Goal: Task Accomplishment & Management: Use online tool/utility

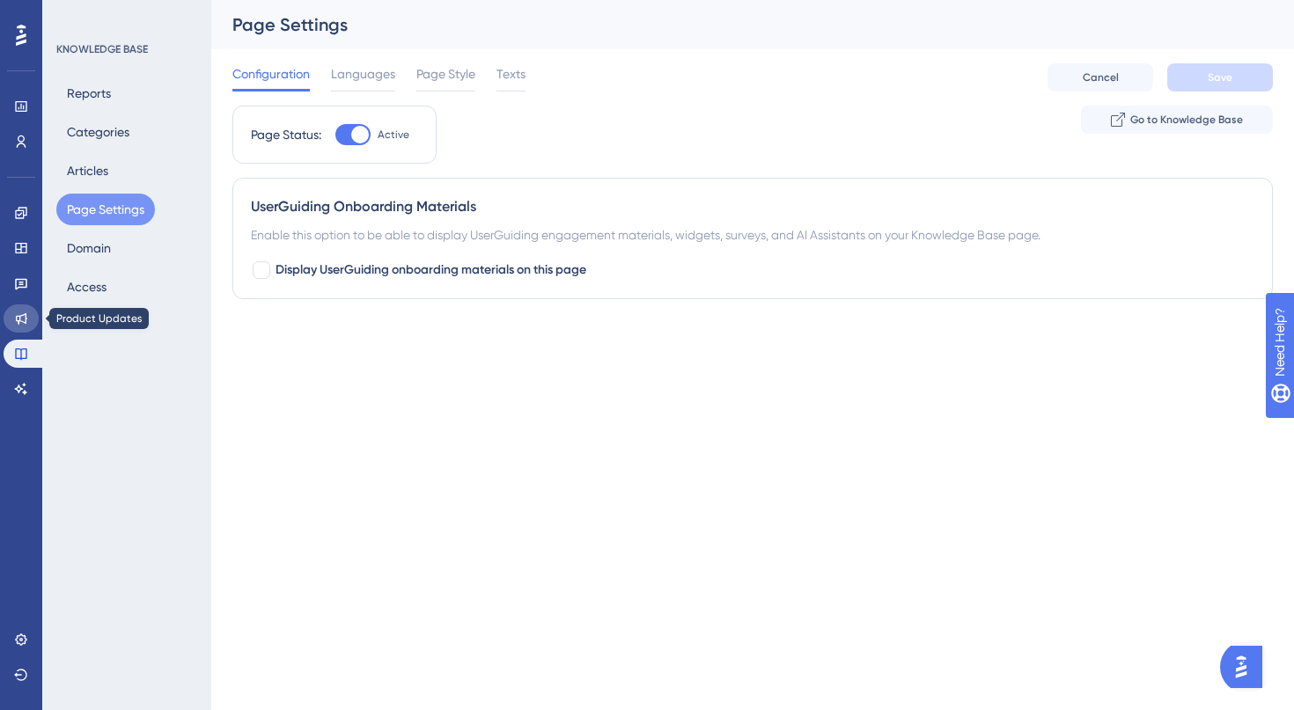
click at [23, 315] on icon at bounding box center [21, 318] width 11 height 11
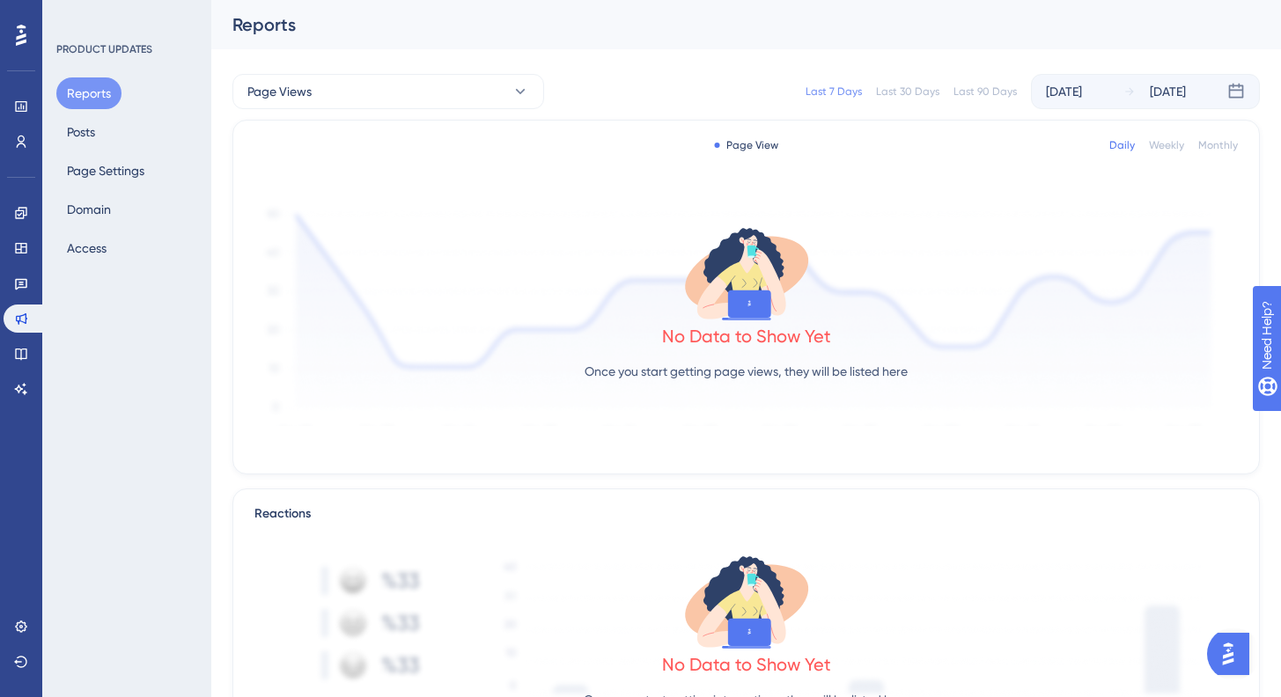
click at [17, 347] on img at bounding box center [158, 448] width 313 height 304
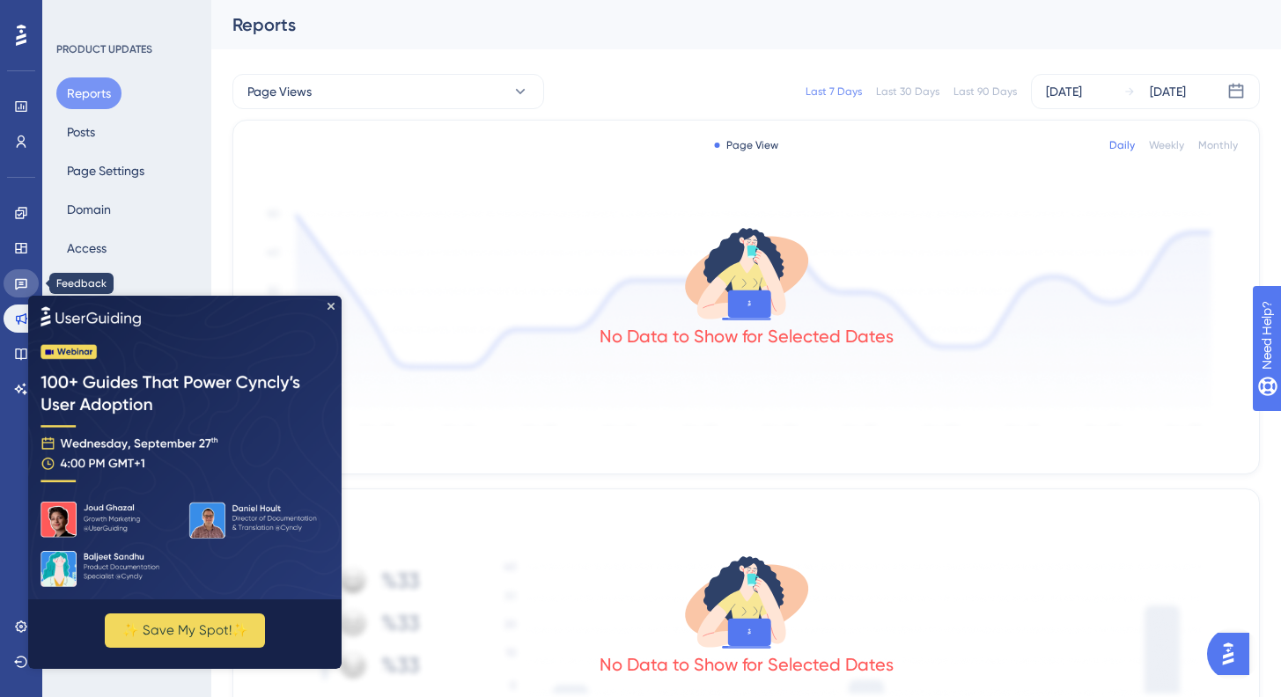
click at [21, 271] on link at bounding box center [21, 283] width 35 height 28
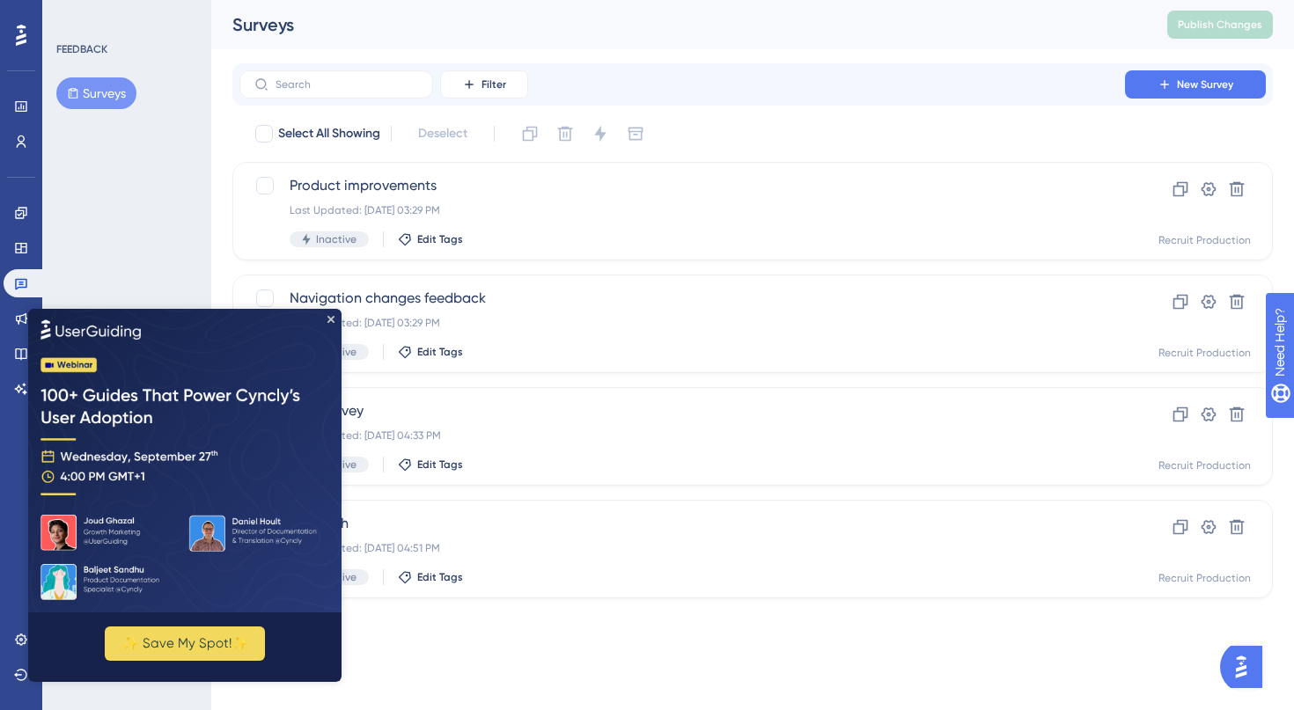
click at [143, 218] on div "FEEDBACK Surveys" at bounding box center [126, 355] width 169 height 710
click at [27, 256] on link at bounding box center [21, 248] width 35 height 28
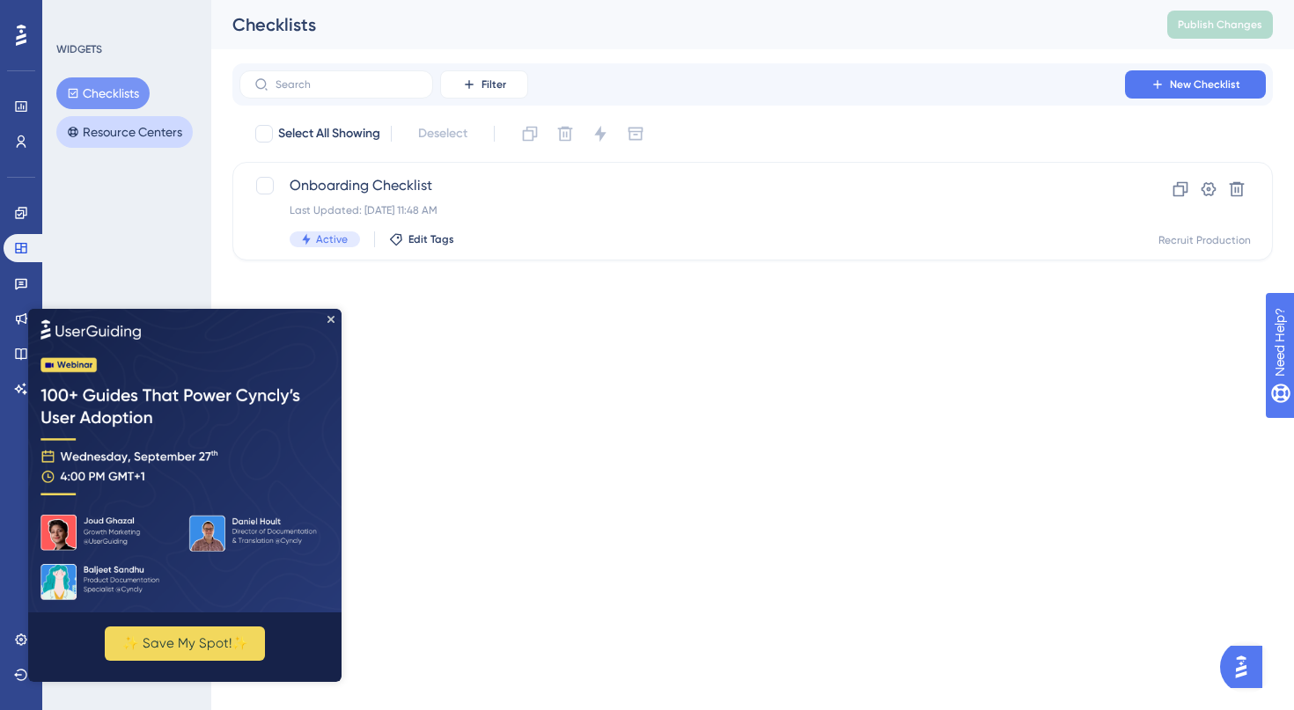
click at [143, 130] on button "Resource Centers" at bounding box center [124, 132] width 136 height 32
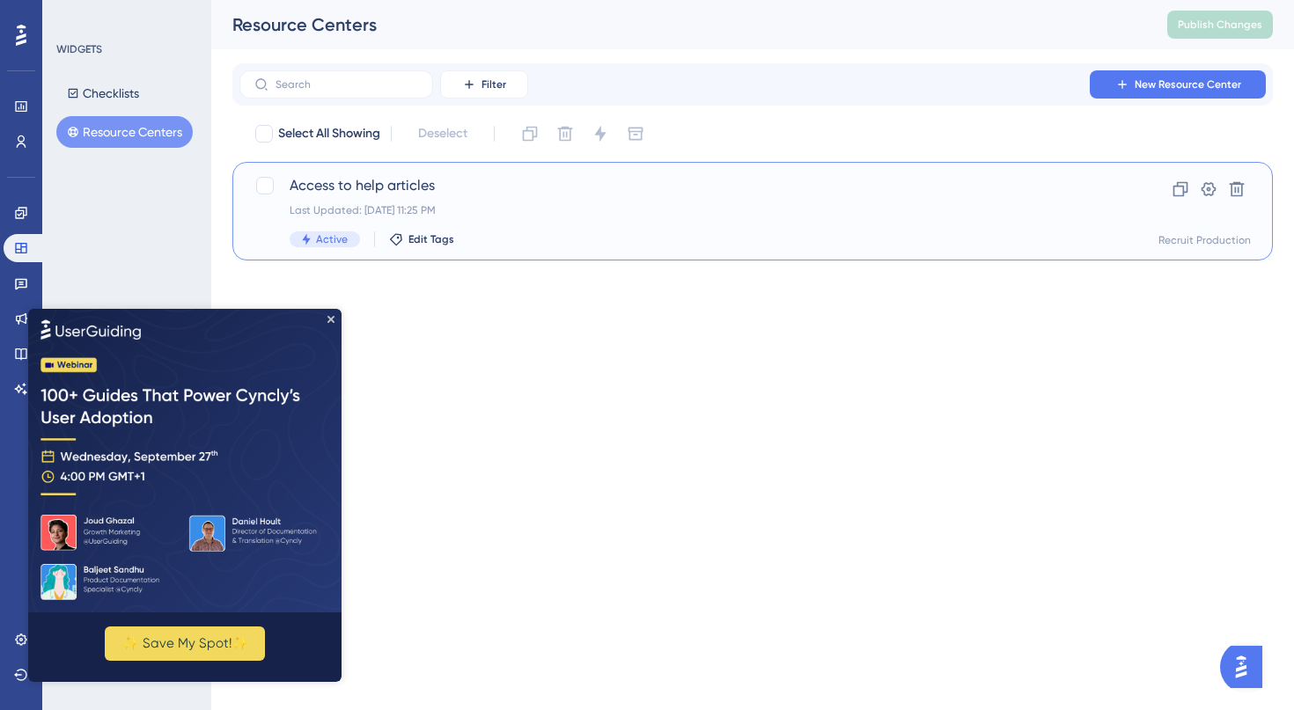
click at [691, 221] on div "Access to help articles Last Updated: [DATE] 11:25 PM Active Edit Tags" at bounding box center [682, 211] width 785 height 72
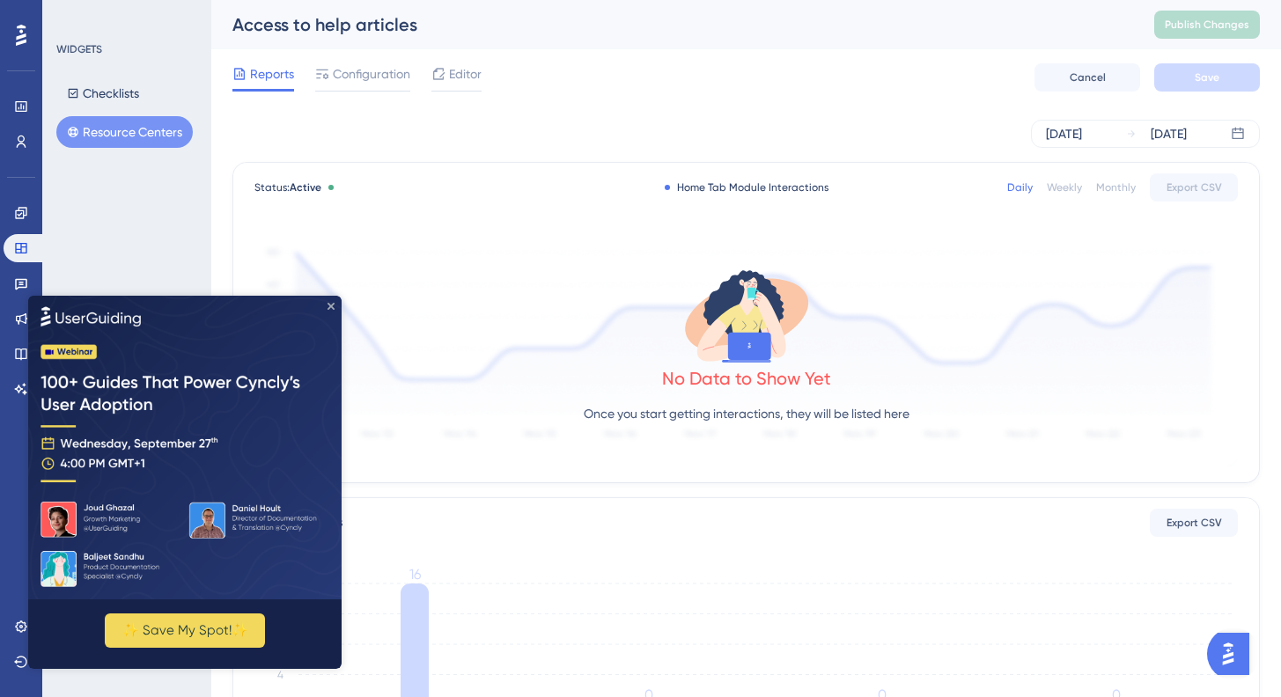
click at [329, 304] on icon "Close Preview" at bounding box center [330, 305] width 7 height 7
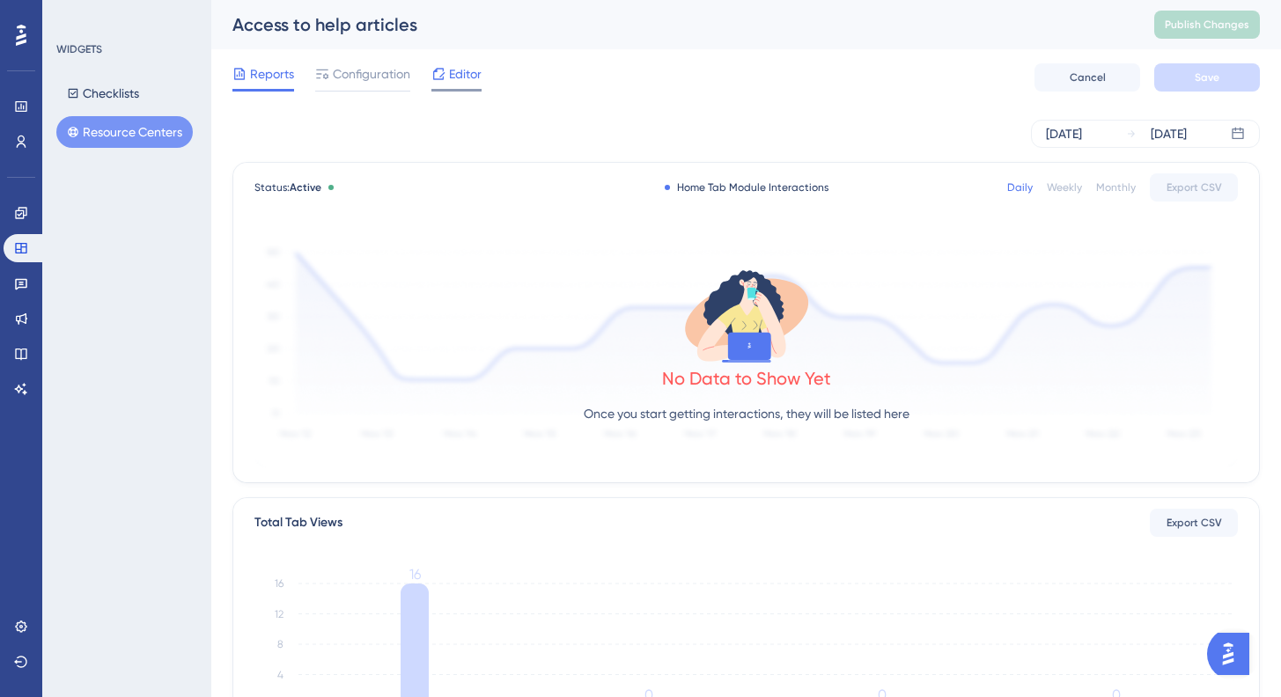
click at [462, 75] on span "Editor" at bounding box center [465, 73] width 33 height 21
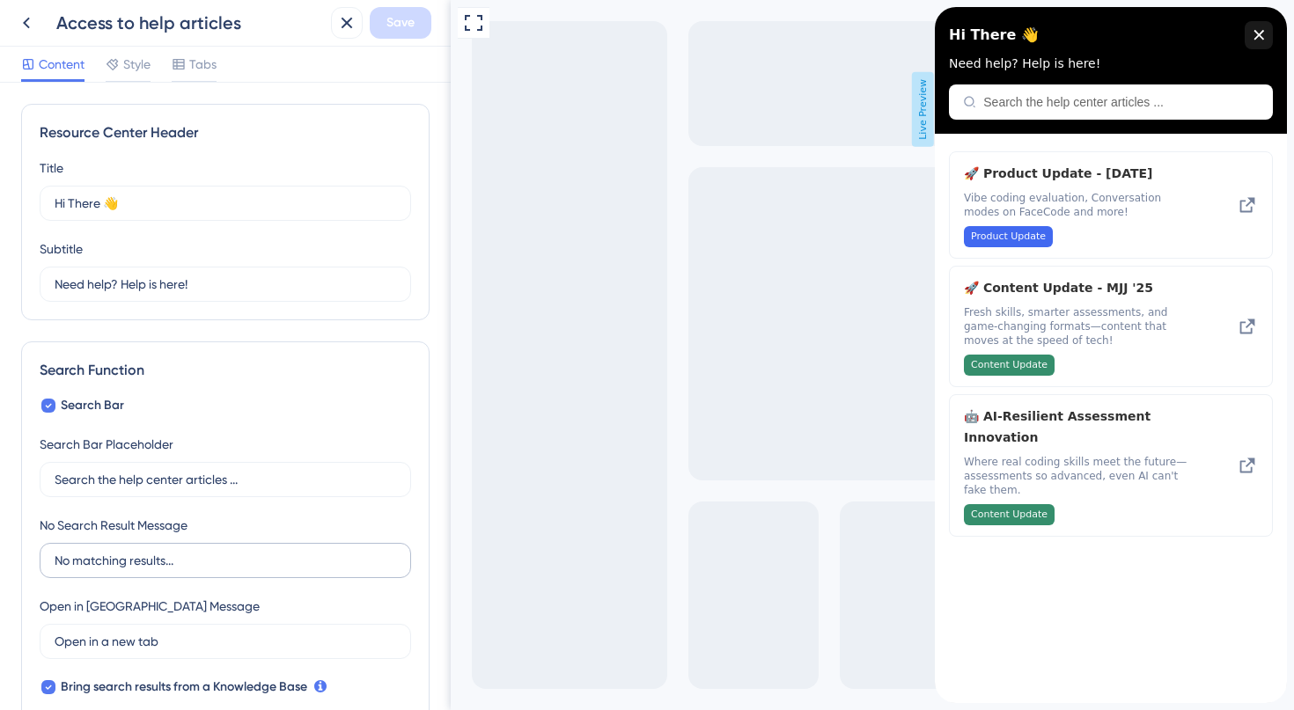
scroll to position [568, 0]
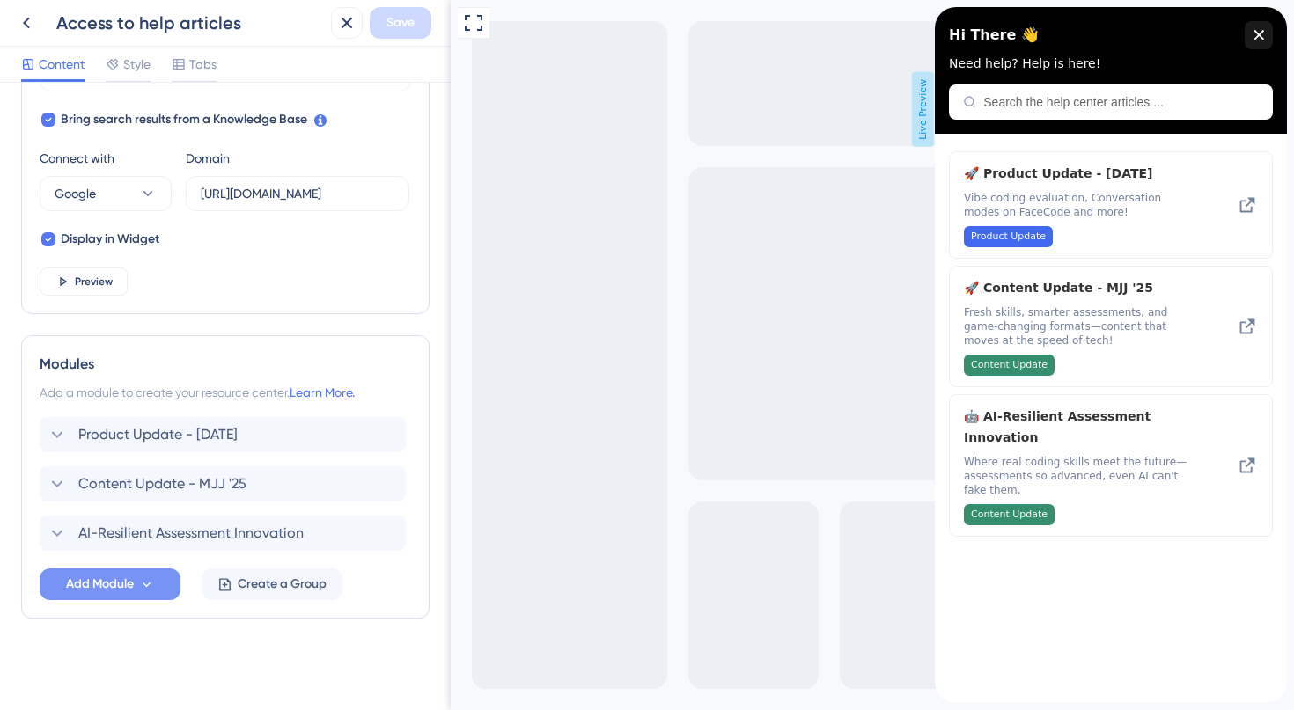
click at [153, 574] on button "Add Module" at bounding box center [110, 585] width 141 height 32
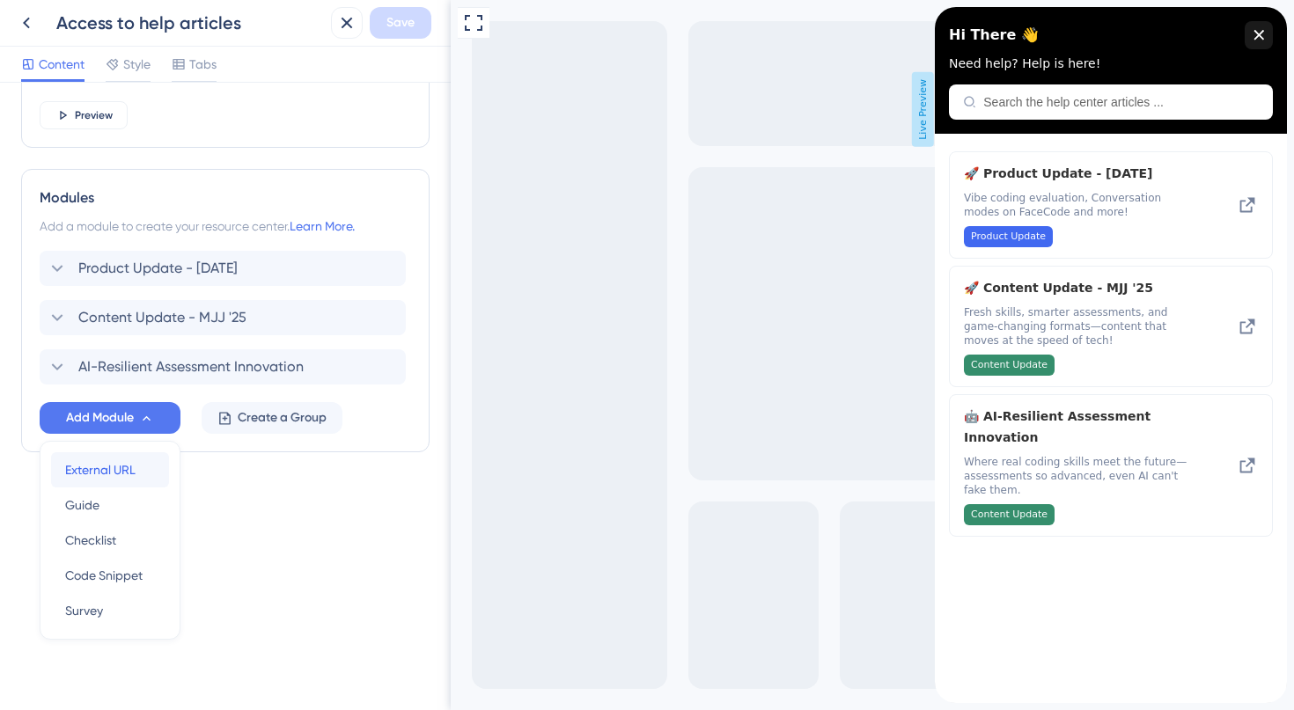
click at [112, 464] on span "External URL" at bounding box center [100, 470] width 70 height 21
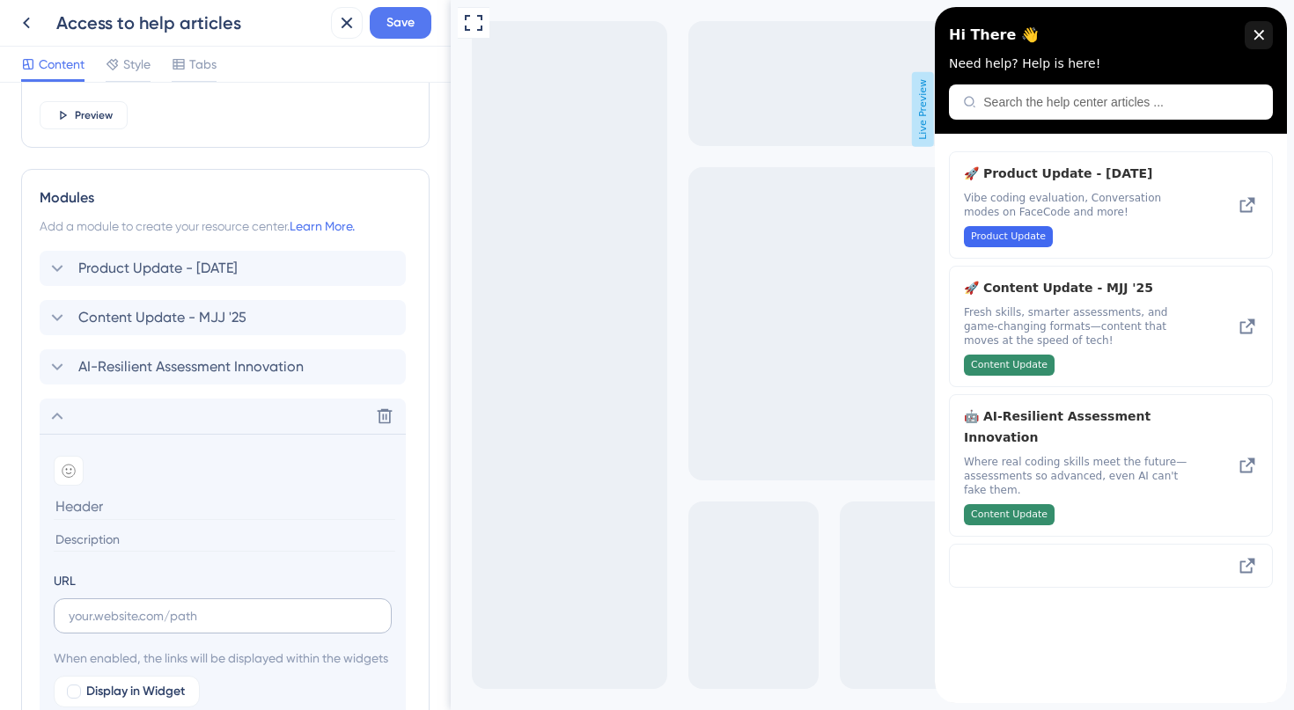
paste input "Content updates: [DATE]"
type input "Content updates: [DATE]"
click at [63, 306] on div "Content Update - MJJ '25 Delete" at bounding box center [223, 317] width 366 height 35
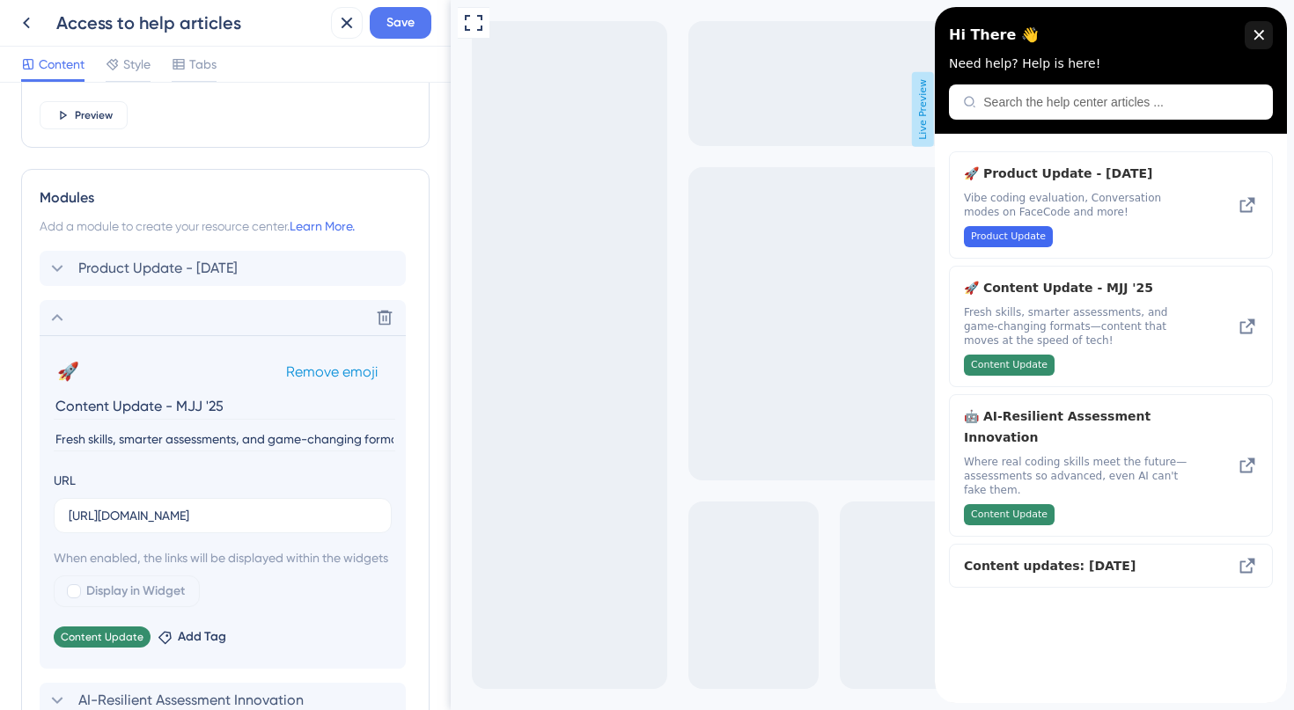
click at [86, 367] on div "🚀 Change emoji Remove emoji" at bounding box center [223, 371] width 338 height 28
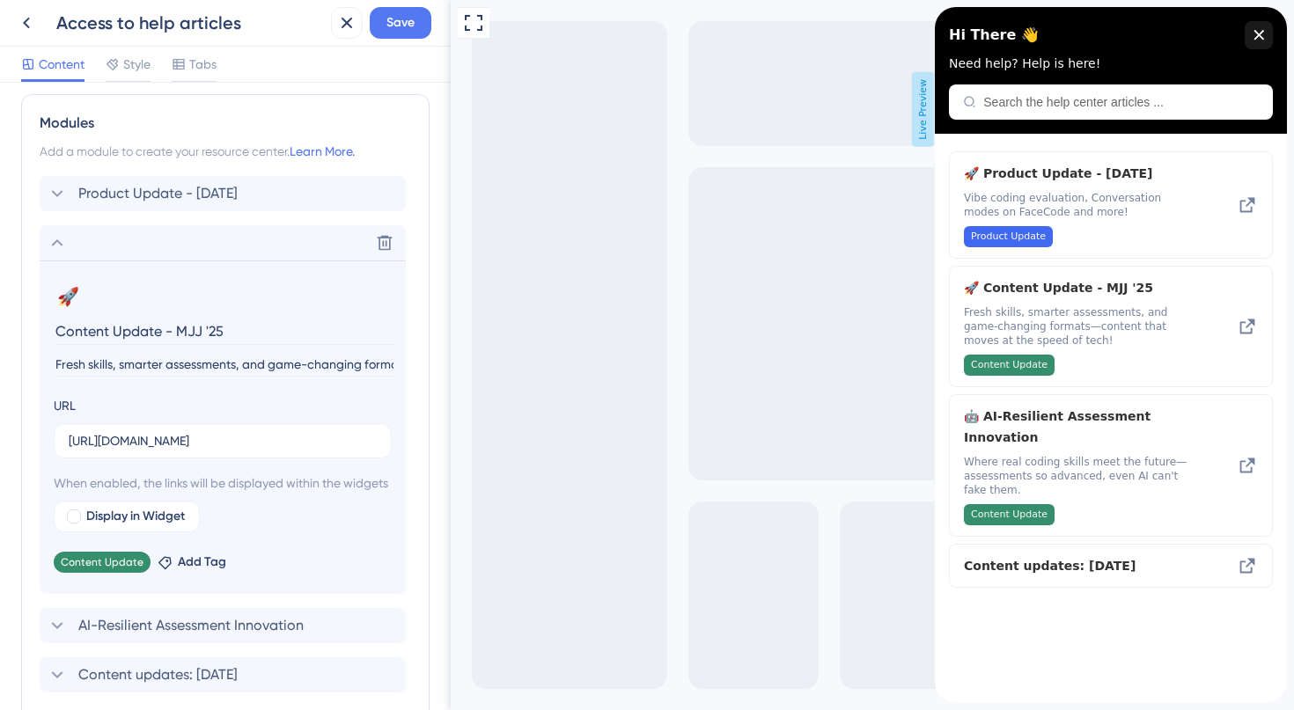
scroll to position [972, 0]
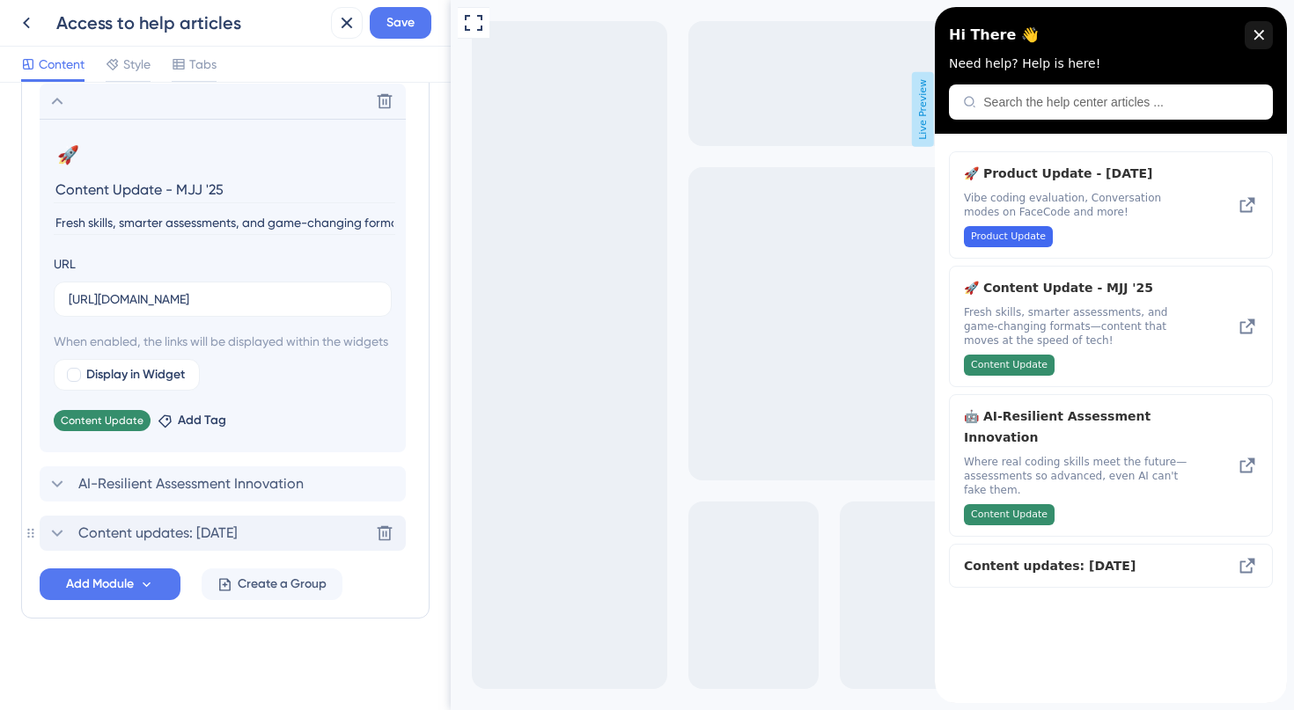
click at [164, 540] on span "Content updates: [DATE]" at bounding box center [157, 533] width 159 height 21
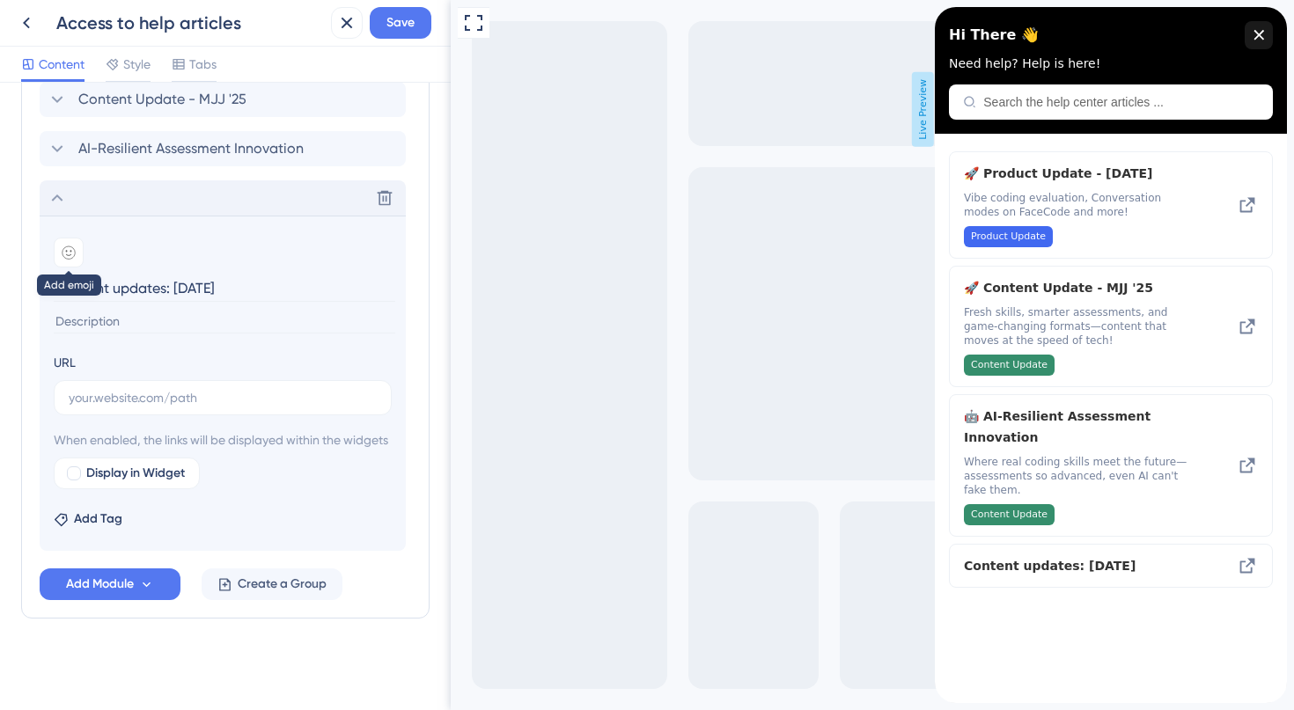
click at [61, 238] on div at bounding box center [69, 253] width 30 height 30
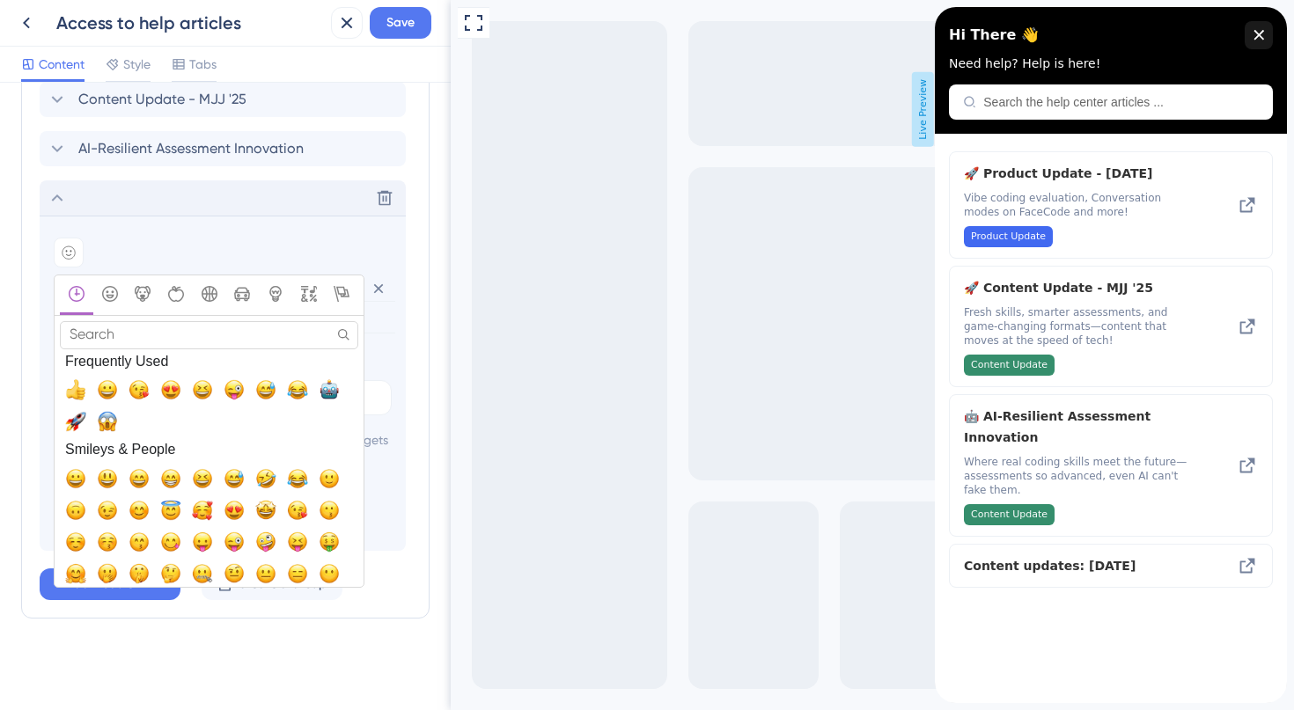
click at [147, 321] on input "Search" at bounding box center [209, 334] width 298 height 27
type input "[PERSON_NAME]"
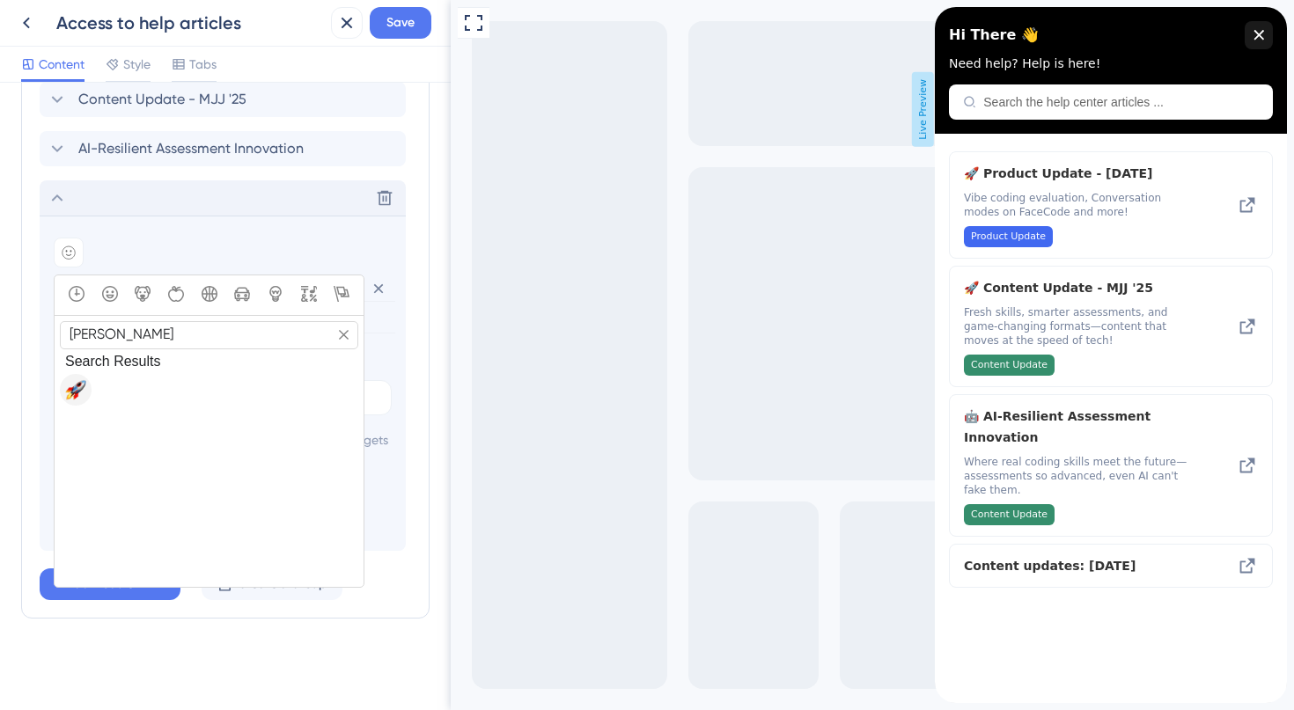
click at [75, 379] on span "🚀, rocket" at bounding box center [75, 389] width 21 height 21
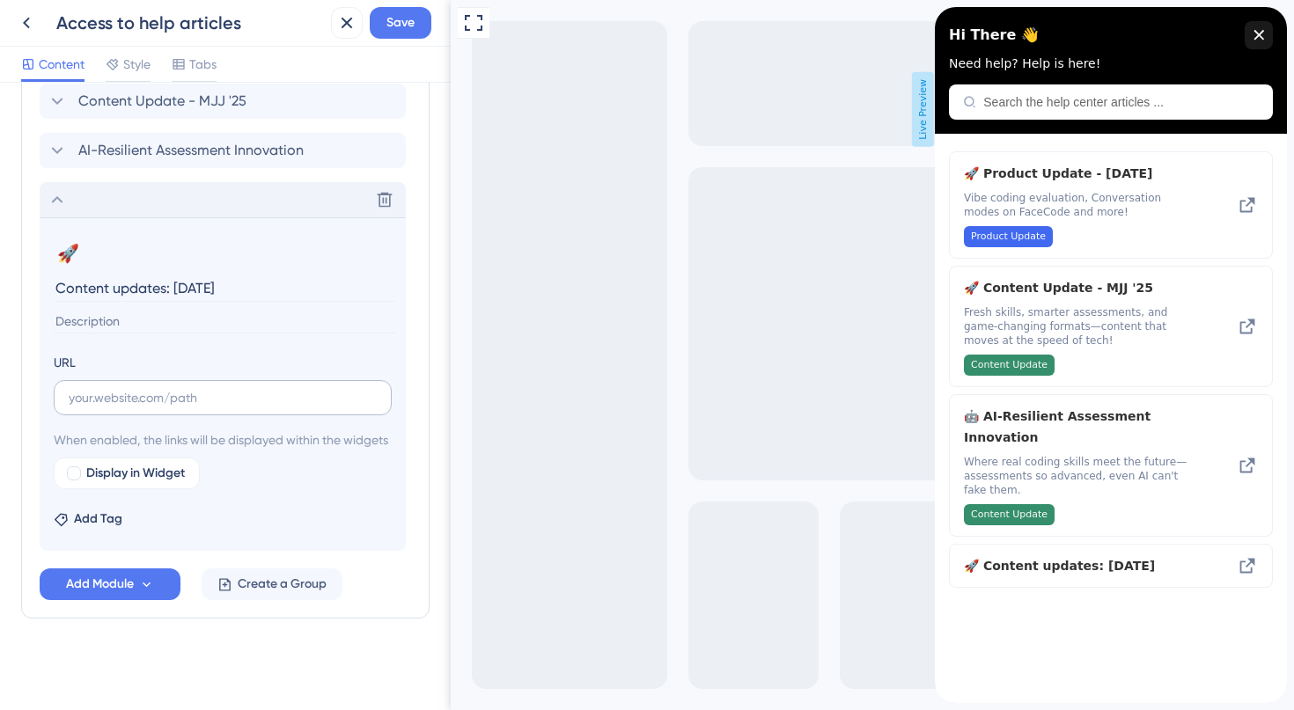
click at [220, 380] on label at bounding box center [223, 397] width 338 height 35
click at [220, 388] on input "text" at bounding box center [223, 397] width 308 height 19
paste input "[URL][DOMAIN_NAME]"
type input "[URL][DOMAIN_NAME]"
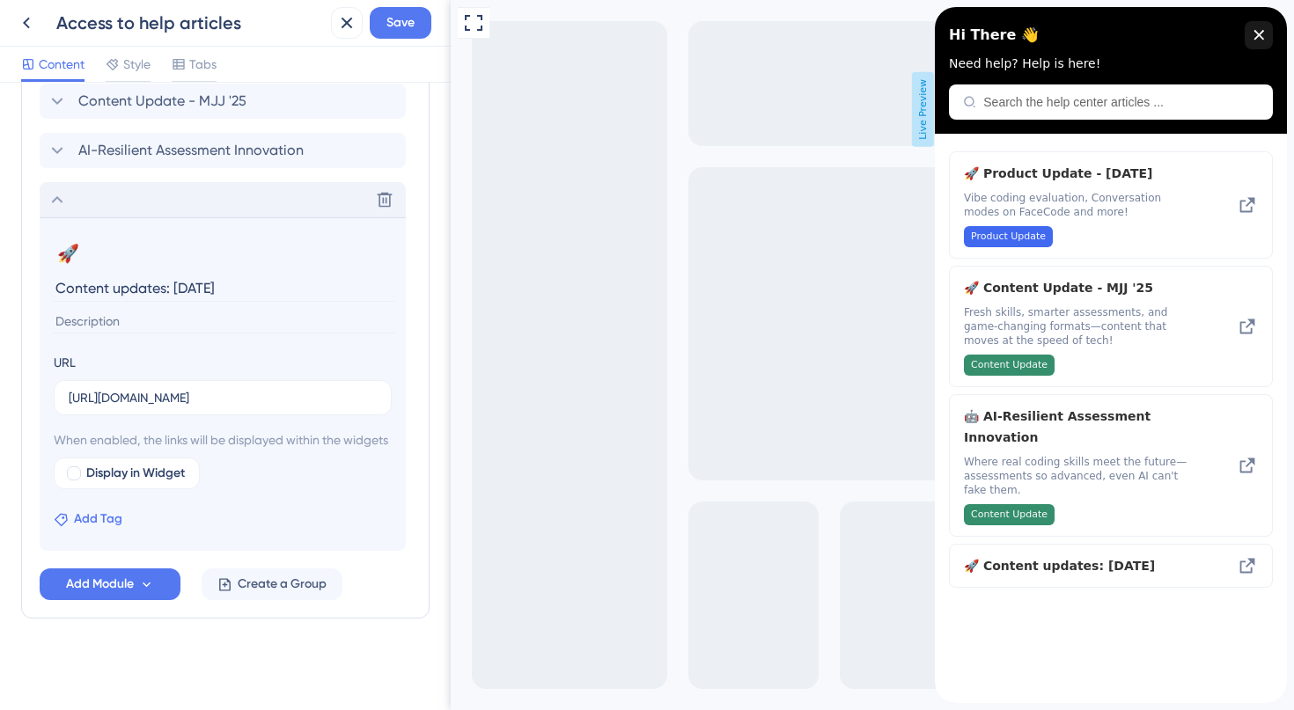
scroll to position [0, 0]
click at [96, 527] on span "Add Tag" at bounding box center [98, 519] width 48 height 21
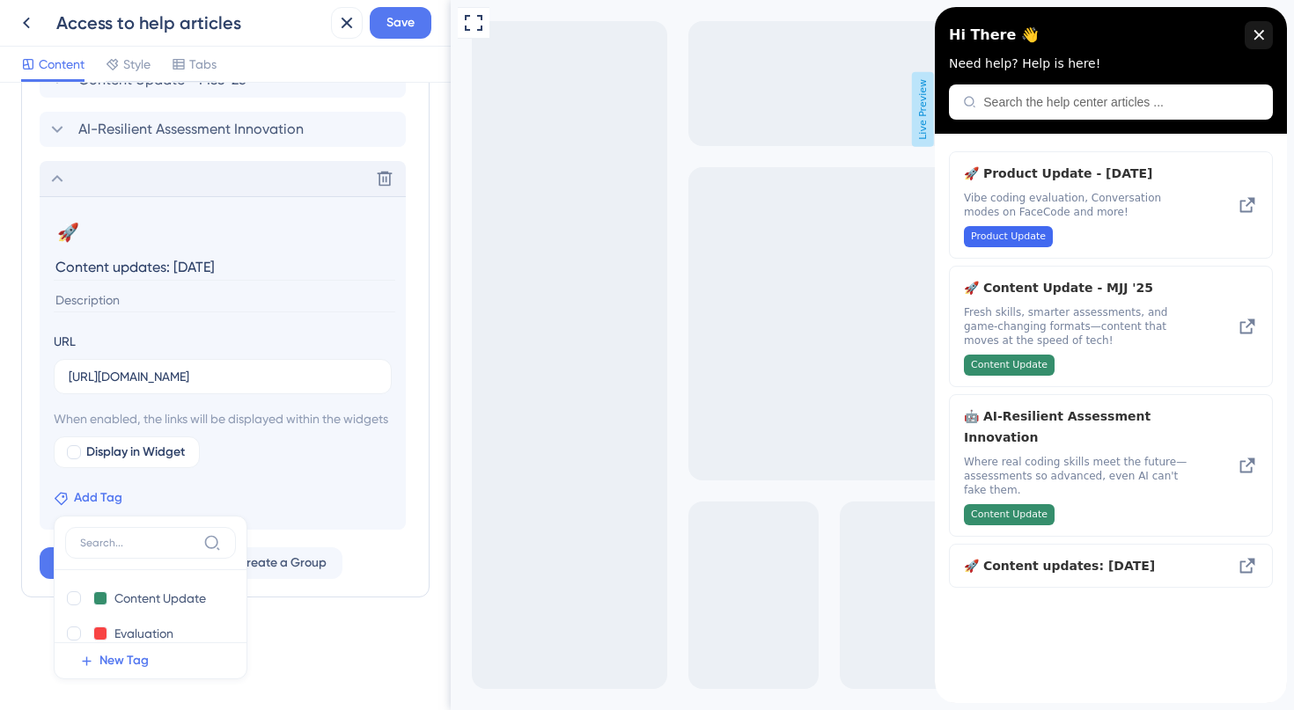
scroll to position [998, 0]
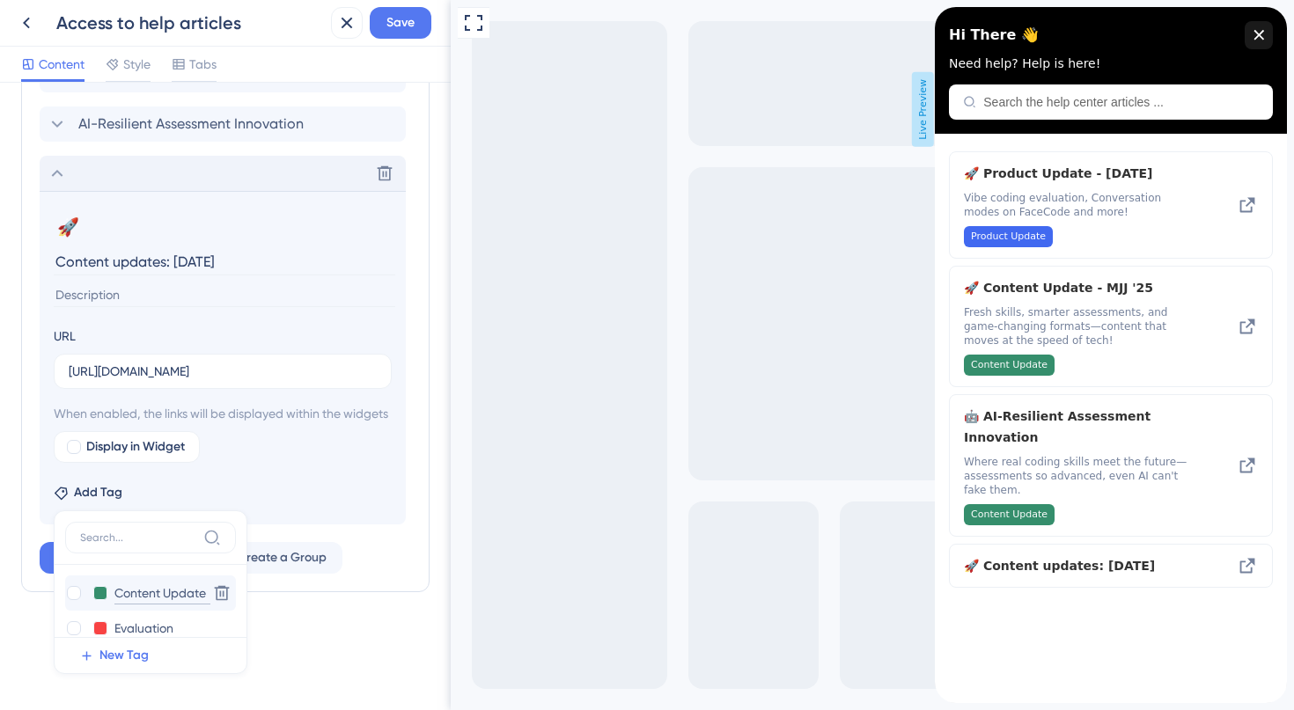
click at [129, 598] on input "Content Update" at bounding box center [162, 594] width 96 height 22
click at [75, 592] on div at bounding box center [74, 593] width 14 height 14
checkbox input "true"
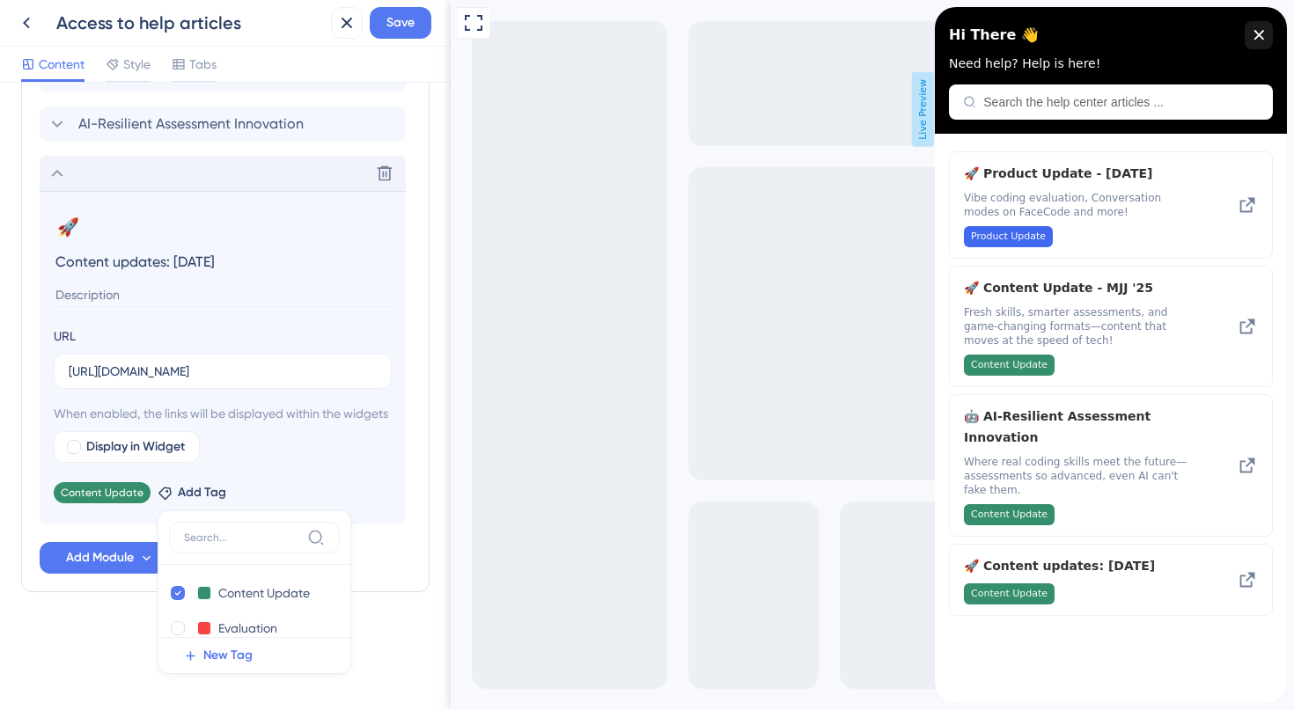
click at [430, 618] on div "Resource Center Header Title Hi There 👋 17 Hi There 👋 Subtitle Need help? Help …" at bounding box center [225, 397] width 451 height 628
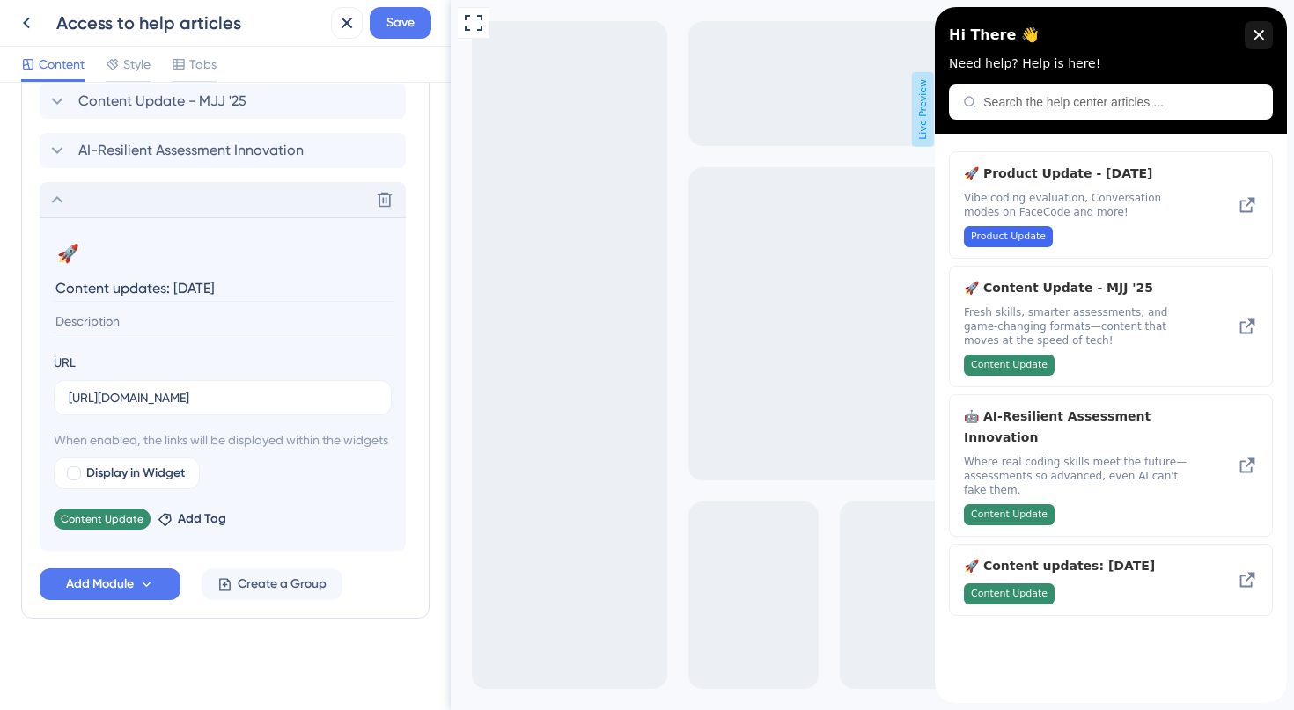
click at [126, 310] on input at bounding box center [225, 322] width 342 height 24
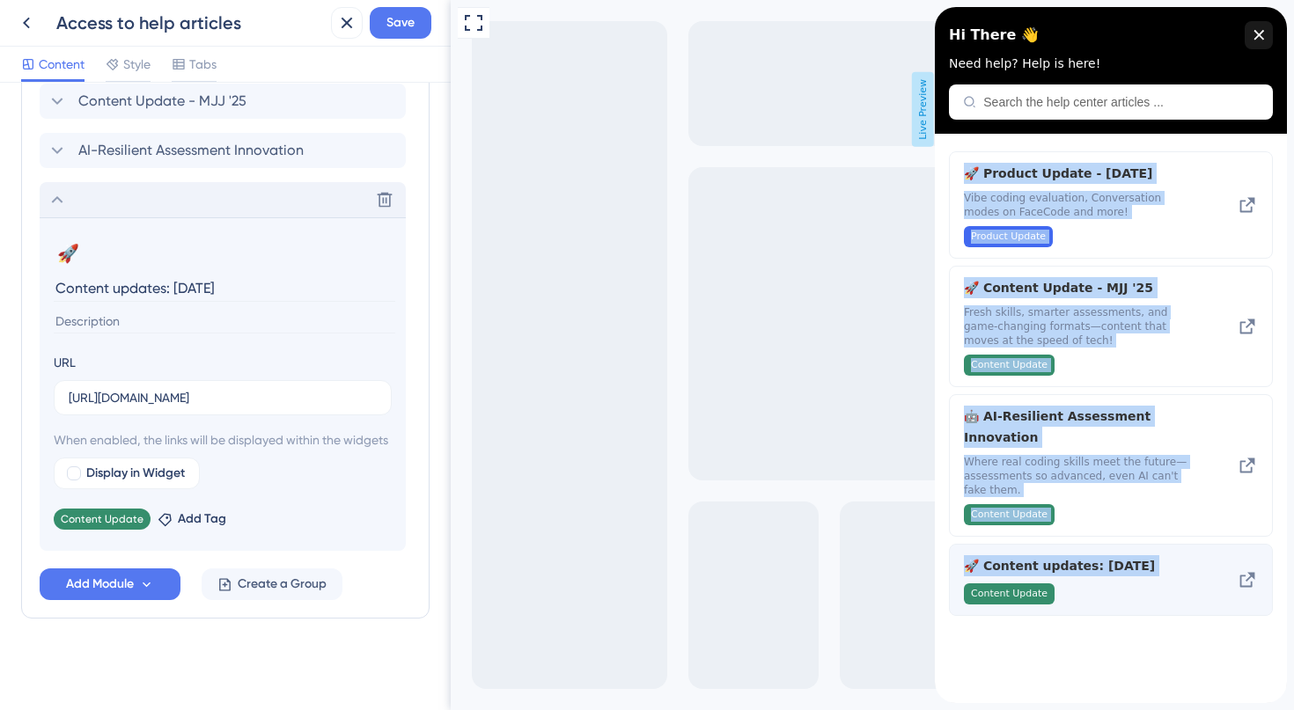
drag, startPoint x: 951, startPoint y: 148, endPoint x: 1105, endPoint y: 584, distance: 462.2
click at [1105, 584] on div "🚀 Product Update - [DATE] Vibe coding evaluation, Conversation modes on FaceCod…" at bounding box center [1111, 419] width 352 height 570
copy div "🚀 Product Update - [DATE] Vibe coding evaluation, Conversation modes on FaceCod…"
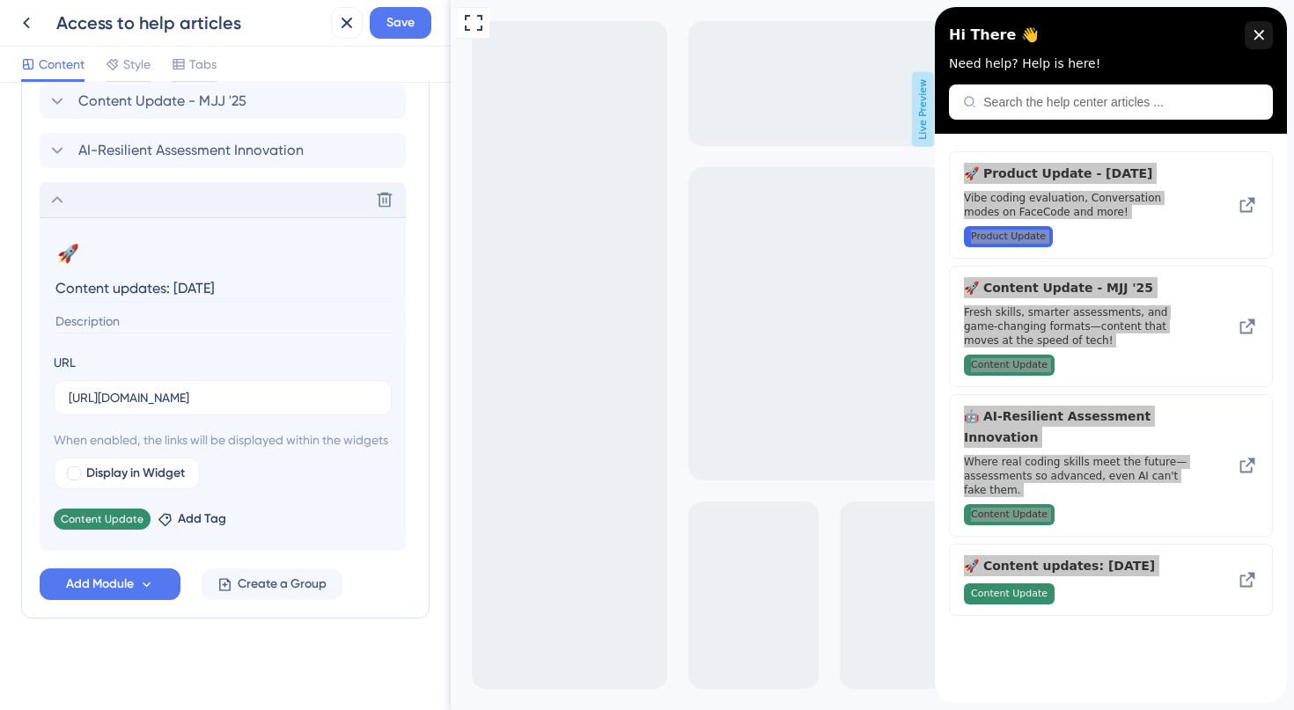
click at [165, 310] on input at bounding box center [225, 322] width 342 height 24
paste input "Next-gen questions, deeper skill coverage, and sharper assessments to keep you …"
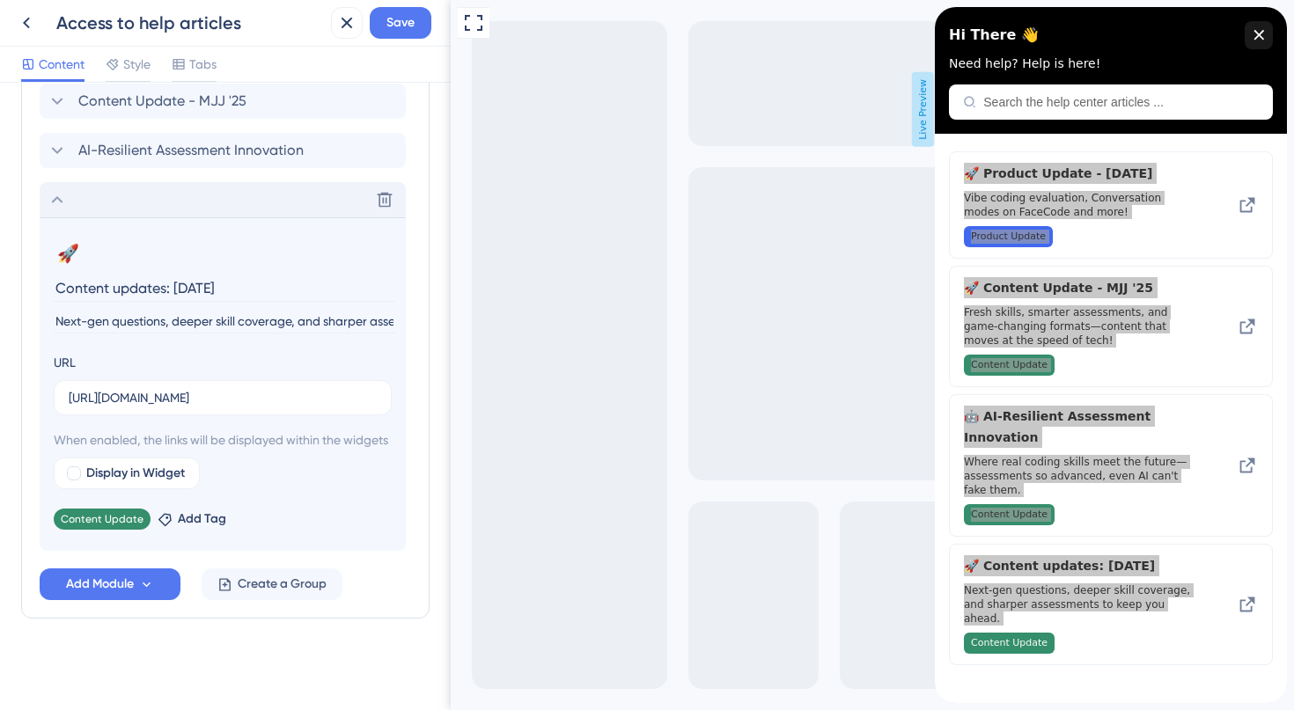
scroll to position [0, 162]
click at [199, 310] on input "Next-gen questions, deeper skill coverage, and sharper assessments to keep you …" at bounding box center [225, 322] width 342 height 24
type input "Next-gen questions, deeper skill coverage, and sharper assessments to keep you …"
click at [408, 21] on span "Save" at bounding box center [400, 22] width 28 height 21
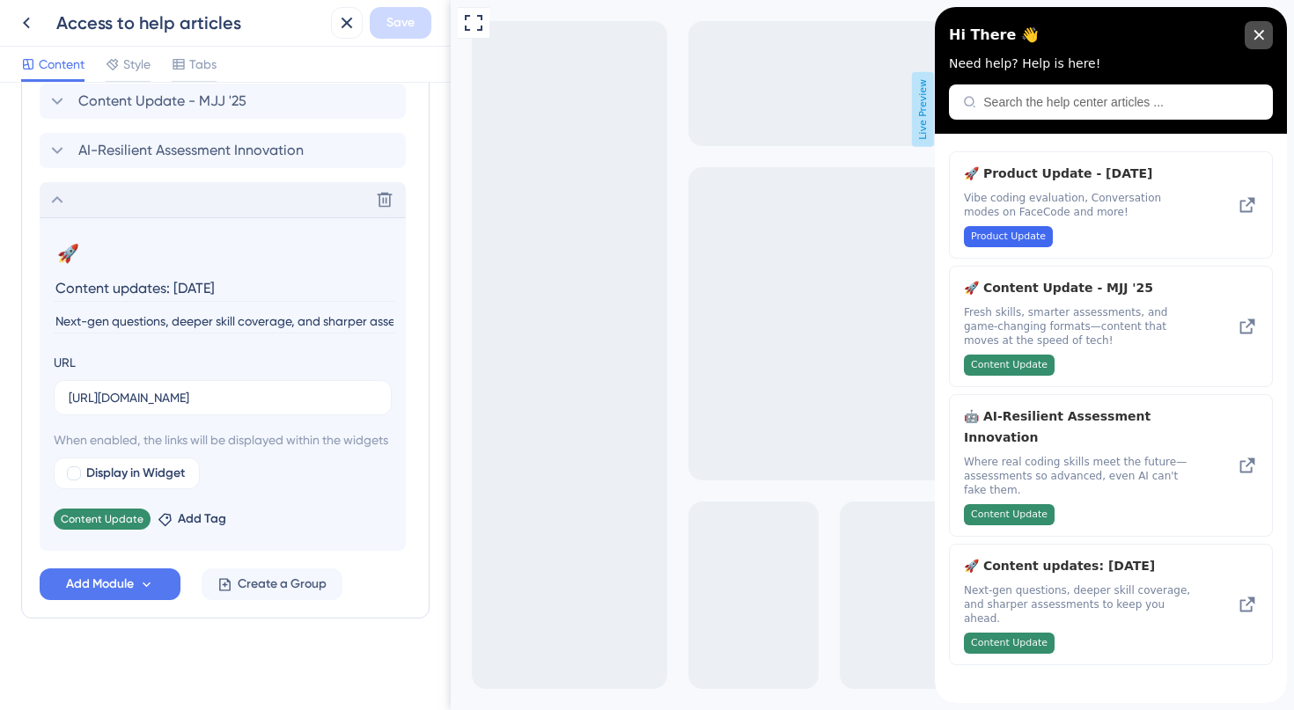
click at [1252, 34] on div "close resource center" at bounding box center [1259, 35] width 28 height 28
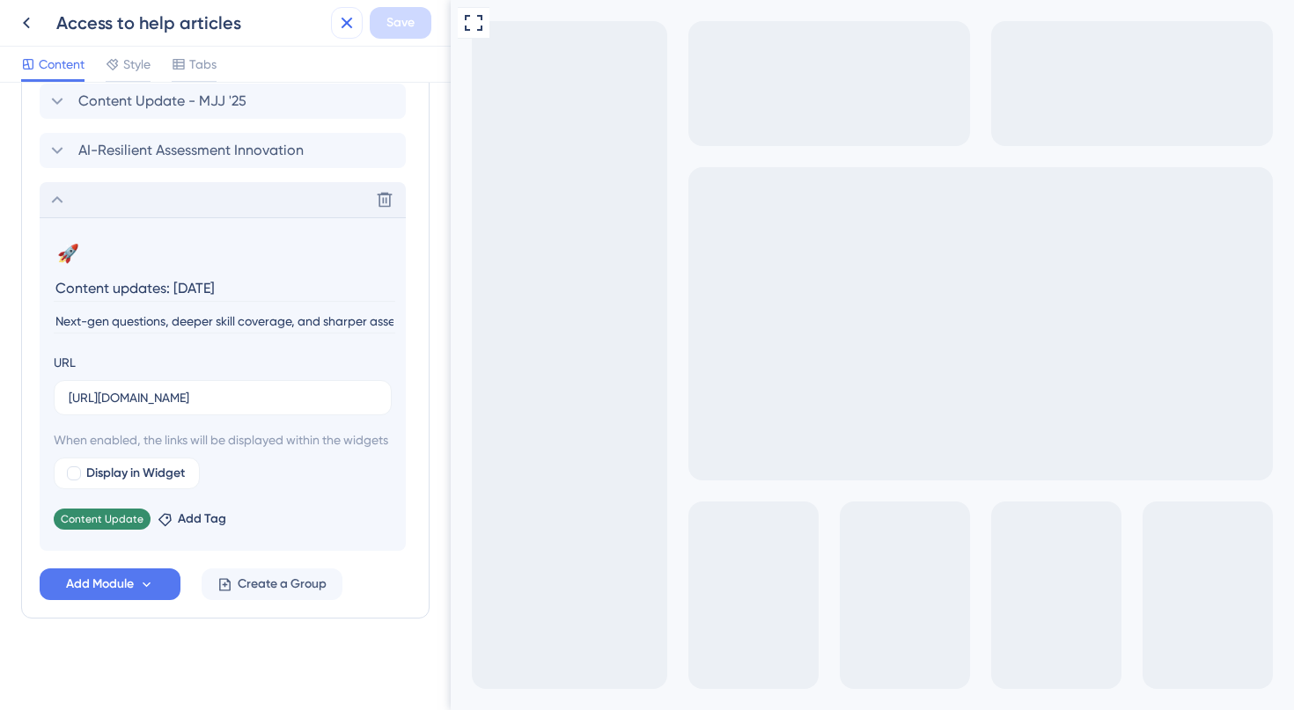
click at [349, 34] on button at bounding box center [347, 23] width 32 height 32
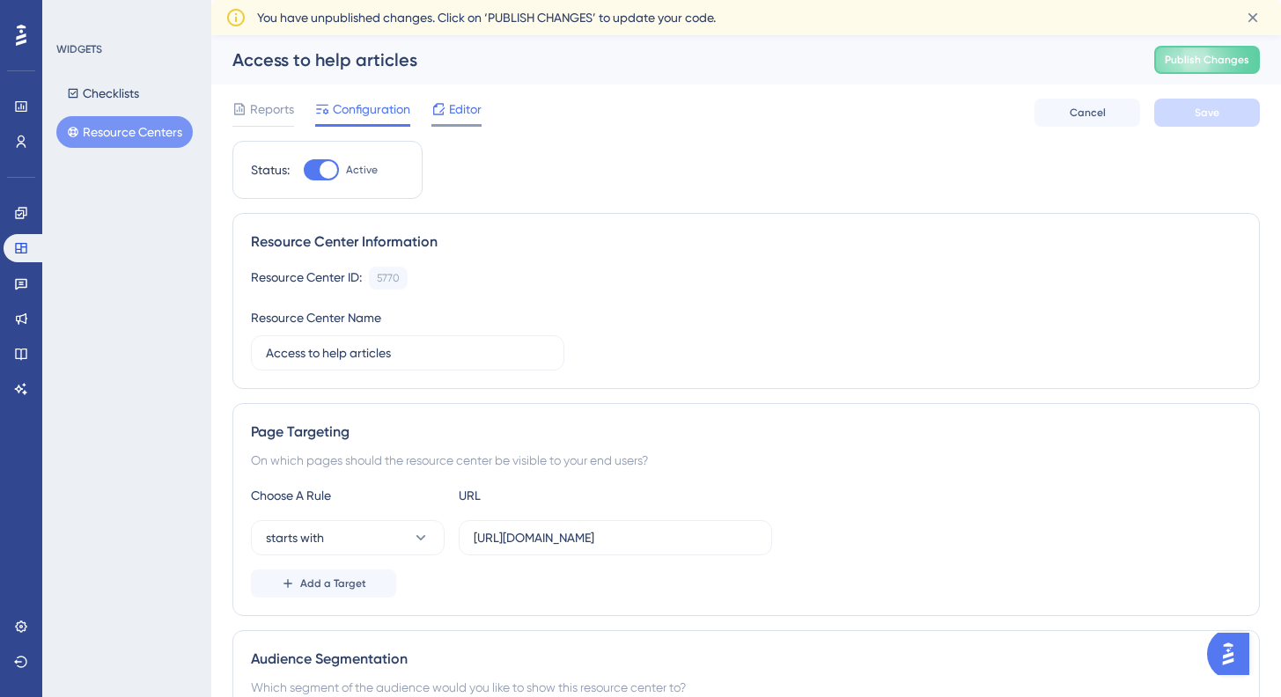
click at [446, 111] on div "Editor" at bounding box center [456, 109] width 50 height 21
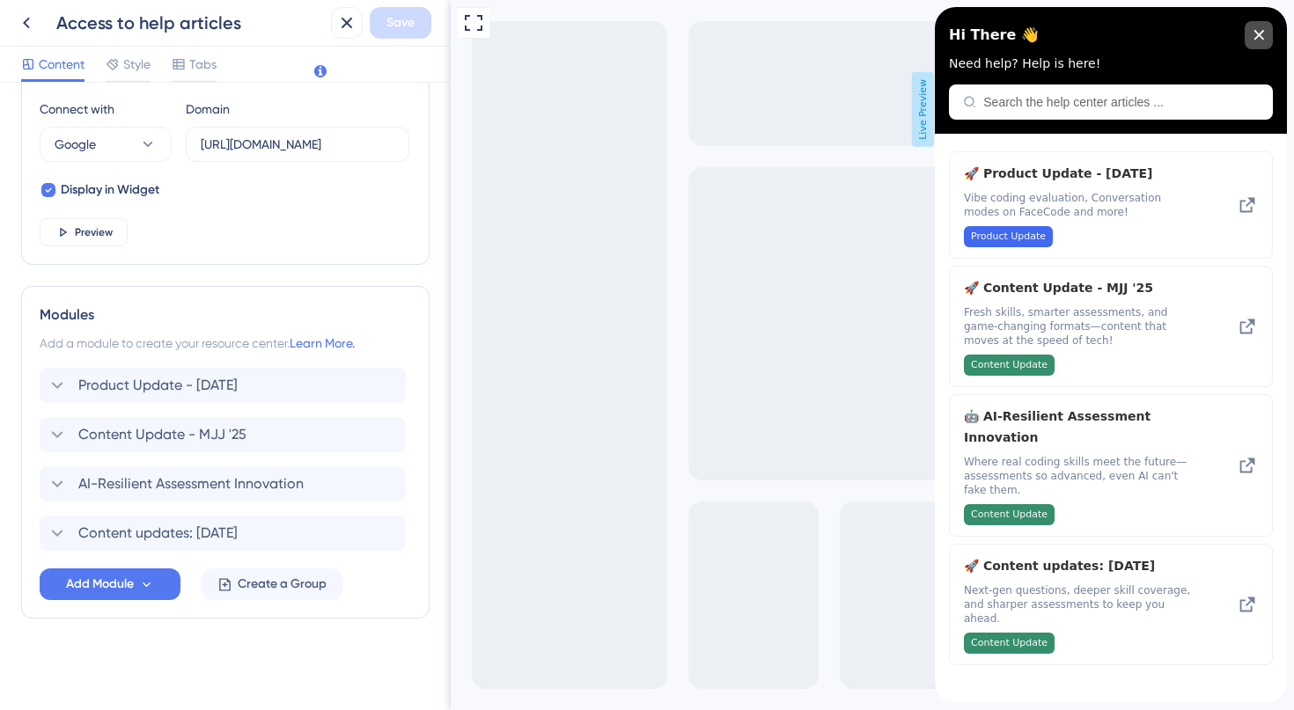
click at [1254, 42] on div "close resource center" at bounding box center [1259, 35] width 28 height 28
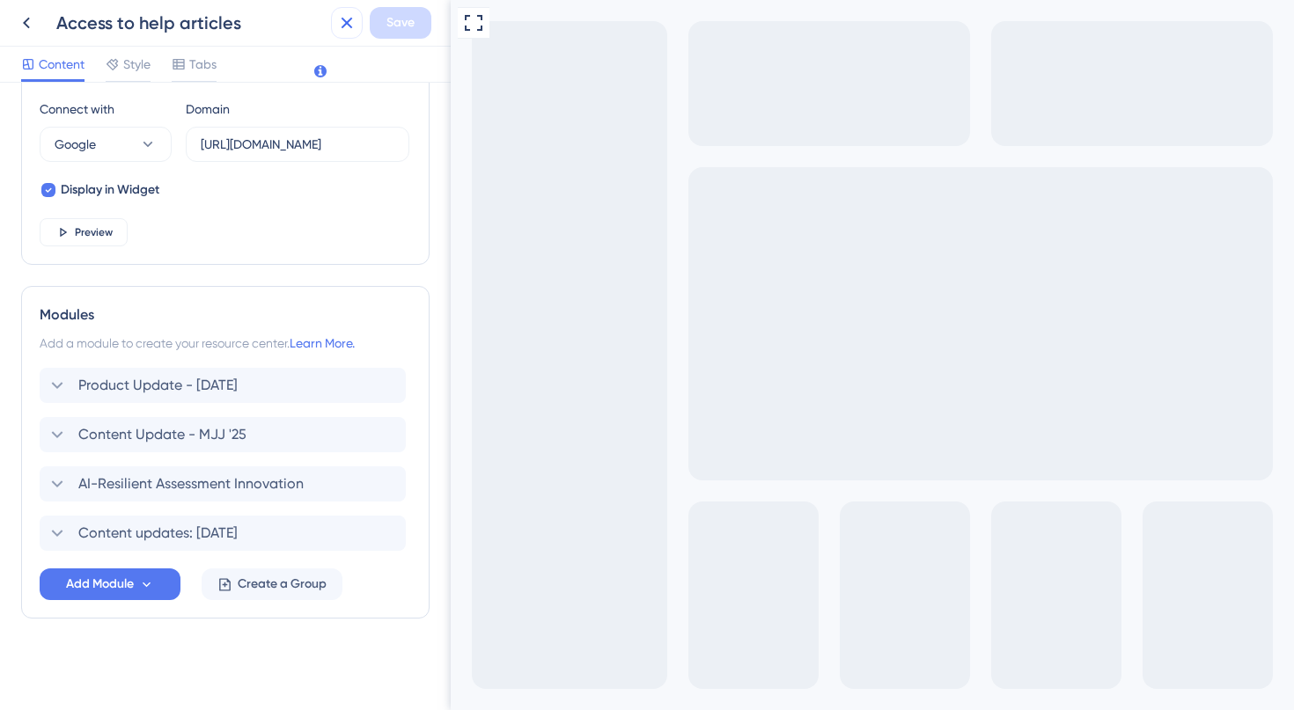
click at [344, 19] on icon at bounding box center [347, 23] width 11 height 11
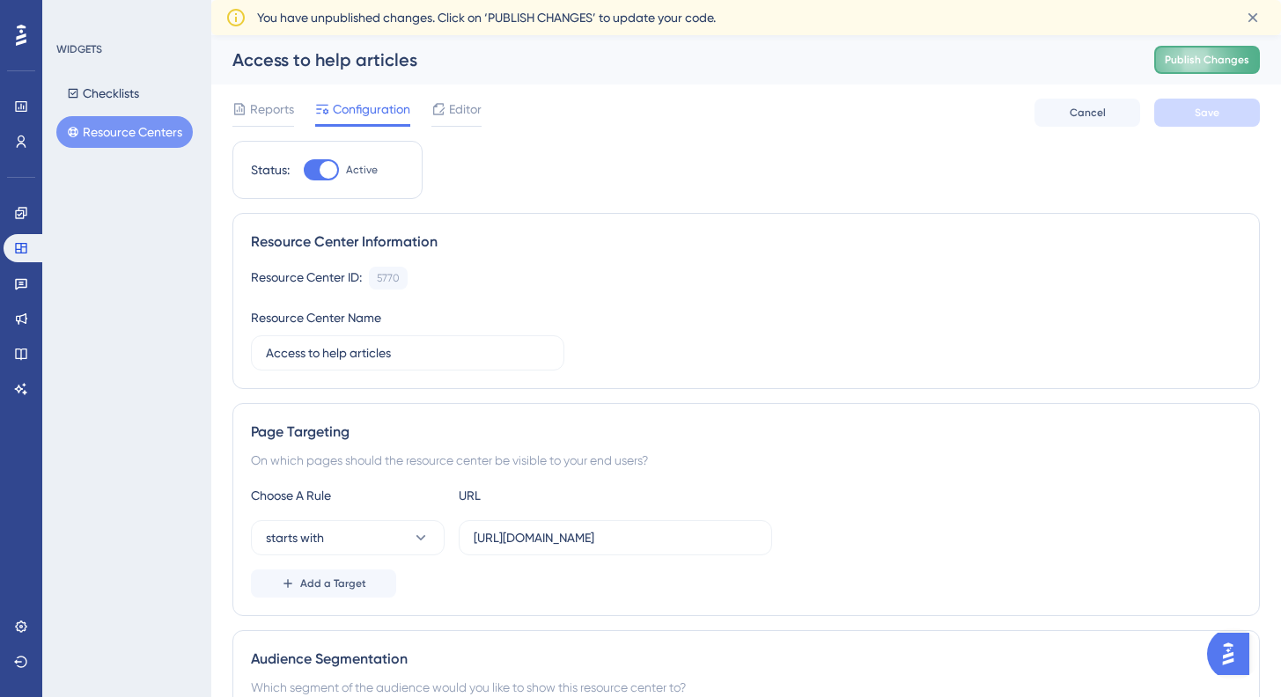
click at [1202, 72] on button "Publish Changes" at bounding box center [1207, 60] width 106 height 28
